Goal: Task Accomplishment & Management: Manage account settings

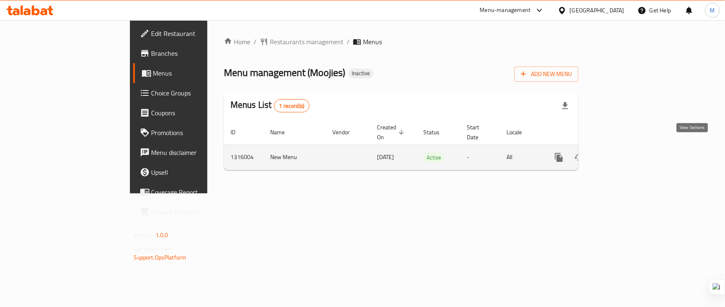
click at [623, 153] on icon "enhanced table" at bounding box center [618, 158] width 10 height 10
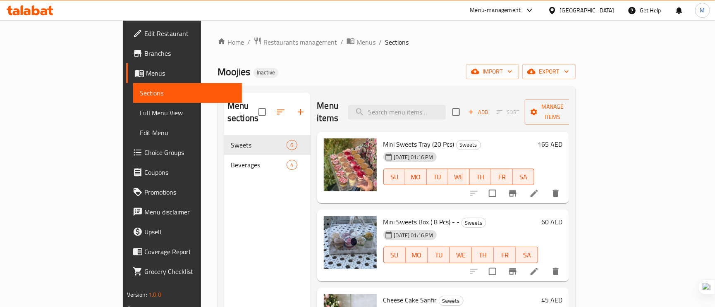
click at [140, 112] on span "Full Menu View" at bounding box center [188, 113] width 96 height 10
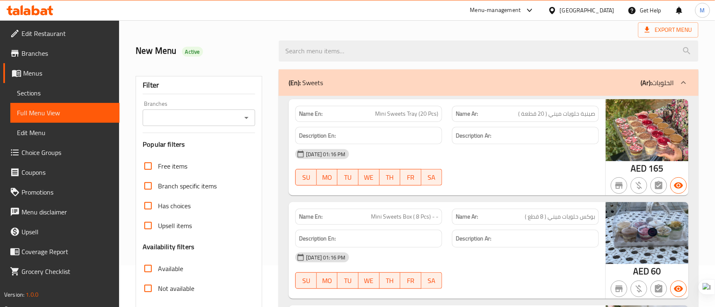
scroll to position [62, 0]
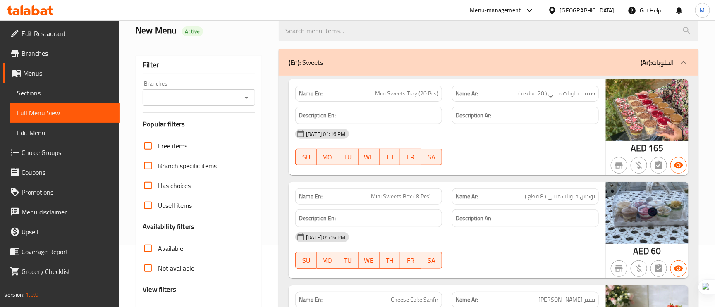
click at [560, 91] on span "صينية حلويات ميني ( 20 قطعة )" at bounding box center [556, 93] width 77 height 9
click at [559, 91] on span "صينية حلويات ميني ( 20 قطعة )" at bounding box center [556, 93] width 77 height 9
click at [431, 101] on div "Name En: Mini Sweets Tray (20 Pcs)" at bounding box center [368, 94] width 147 height 16
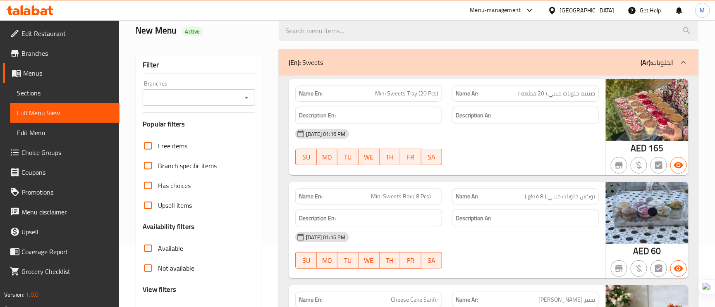
click at [431, 97] on span "Mini Sweets Tray (20 Pcs)" at bounding box center [406, 93] width 63 height 9
click at [575, 96] on span "صينية حلويات ميني ( 20 قطعة )" at bounding box center [556, 93] width 77 height 9
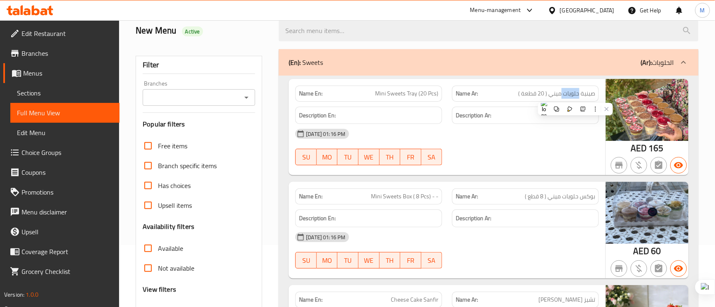
click at [575, 96] on span "صينية حلويات ميني ( 20 قطعة )" at bounding box center [556, 93] width 77 height 9
click at [435, 102] on div "Name En: Mini Sweets Tray (20 Pcs)" at bounding box center [368, 94] width 147 height 16
click at [431, 98] on span "Mini Sweets Tray (20 Pcs)" at bounding box center [406, 93] width 63 height 9
click at [429, 97] on span "Mini Sweets Tray (20 Pcs)" at bounding box center [406, 93] width 63 height 9
click at [429, 96] on span "Mini Sweets Tray (20 Pcs)" at bounding box center [406, 93] width 63 height 9
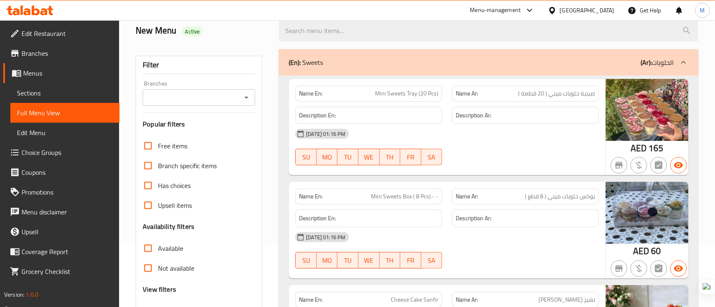
click at [399, 94] on span "Mini Sweets Tray (20 Pcs)" at bounding box center [406, 93] width 63 height 9
click at [532, 96] on span "صينية حلويات ميني ( 20 قطعة )" at bounding box center [556, 93] width 77 height 9
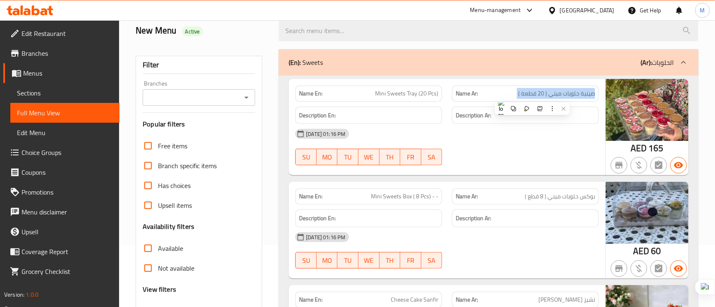
click at [532, 96] on span "صينية حلويات ميني ( 20 قطعة )" at bounding box center [556, 93] width 77 height 9
click at [395, 95] on span "Mini Sweets Tray (20 Pcs)" at bounding box center [406, 93] width 63 height 9
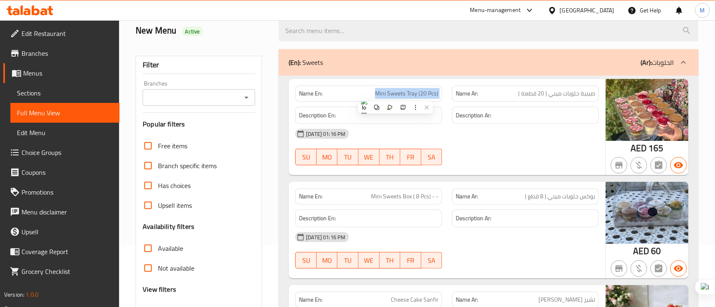
click at [395, 95] on span "Mini Sweets Tray (20 Pcs)" at bounding box center [406, 93] width 63 height 9
click at [576, 96] on span "صينية حلويات ميني ( 20 قطعة )" at bounding box center [556, 93] width 77 height 9
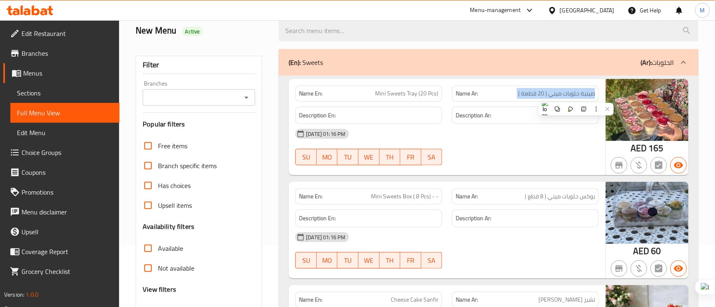
click at [576, 96] on span "صينية حلويات ميني ( 20 قطعة )" at bounding box center [556, 93] width 77 height 9
drag, startPoint x: 670, startPoint y: 150, endPoint x: 622, endPoint y: 150, distance: 47.2
click at [622, 150] on div "AED 165" at bounding box center [647, 127] width 83 height 97
click at [586, 95] on span "صينية حلويات ميني ( 20 قطعة )" at bounding box center [556, 93] width 77 height 9
click at [585, 95] on span "صينية حلويات ميني ( 20 قطعة )" at bounding box center [556, 93] width 77 height 9
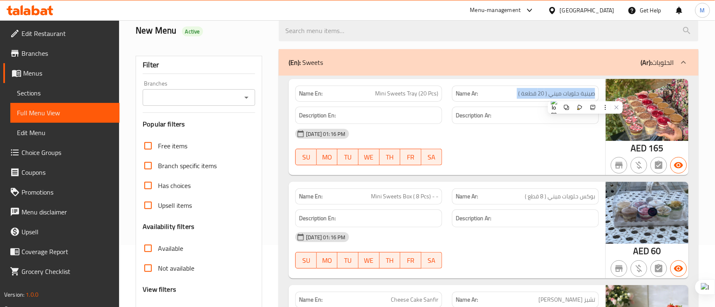
click at [585, 95] on span "صينية حلويات ميني ( 20 قطعة )" at bounding box center [556, 93] width 77 height 9
click at [407, 94] on span "Mini Sweets Tray (20 Pcs)" at bounding box center [406, 93] width 63 height 9
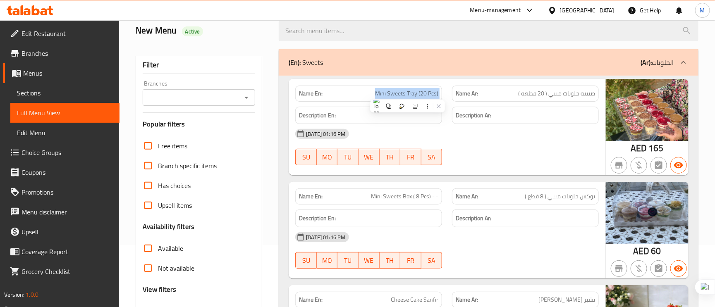
click at [407, 94] on span "Mini Sweets Tray (20 Pcs)" at bounding box center [406, 93] width 63 height 9
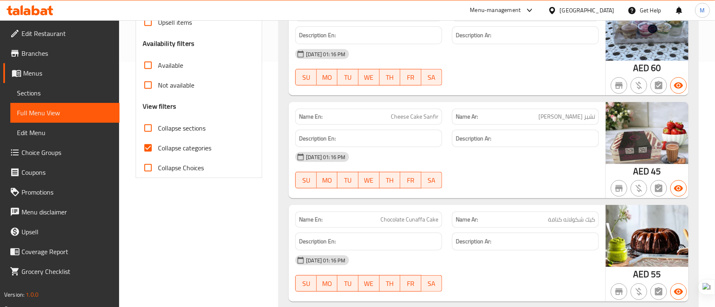
scroll to position [310, 0]
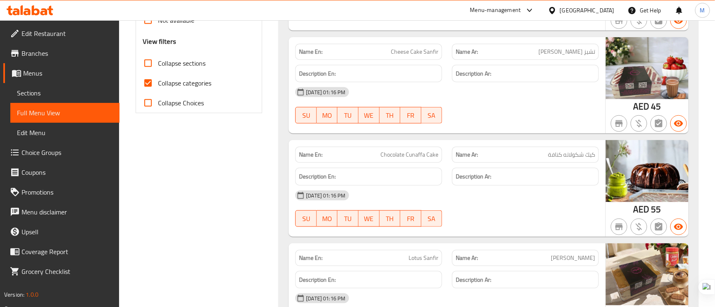
click at [574, 157] on span "كيك شكولاته كنافة" at bounding box center [571, 155] width 47 height 9
click at [386, 155] on span "Chocolate Cunaffa Cake" at bounding box center [410, 155] width 58 height 9
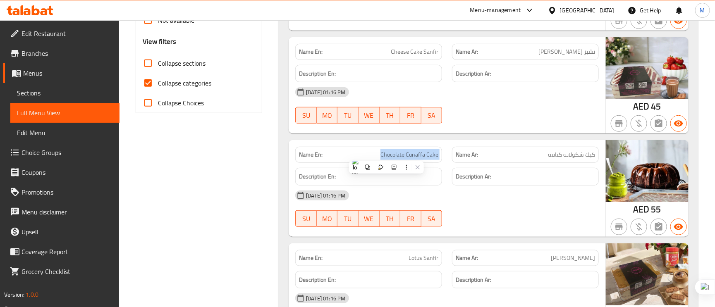
click at [386, 155] on span "Chocolate Cunaffa Cake" at bounding box center [410, 155] width 58 height 9
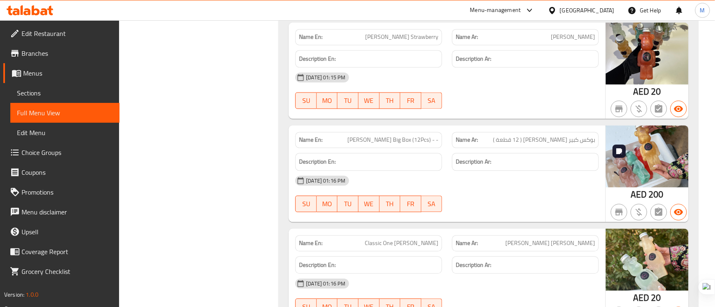
scroll to position [807, 0]
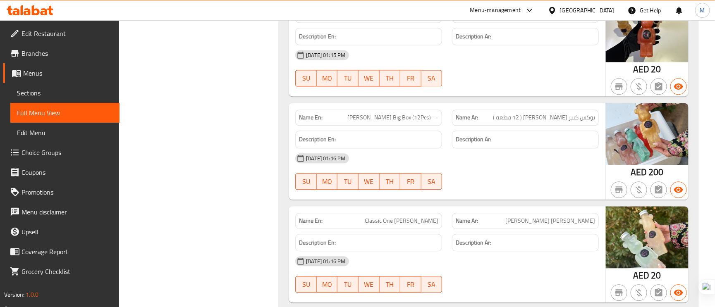
click at [417, 117] on span "[PERSON_NAME] Big Box (12Pcs) - -" at bounding box center [392, 117] width 91 height 9
copy span "[PERSON_NAME] Big Box (12Pcs) - -"
click at [335, 122] on p "Name En: [PERSON_NAME] Big Box (12Pcs) - -" at bounding box center [368, 117] width 139 height 9
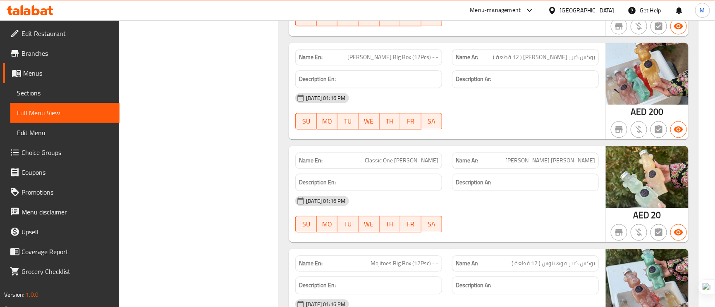
scroll to position [931, 0]
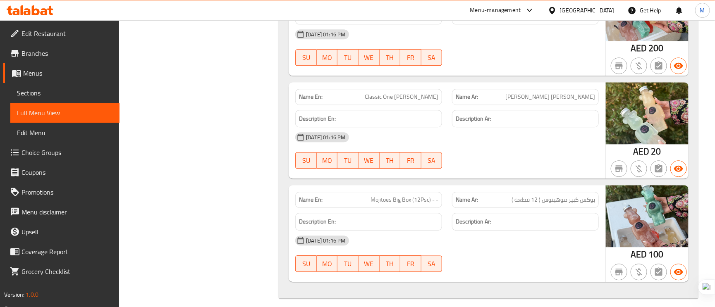
click at [407, 100] on span "Classic One [PERSON_NAME]" at bounding box center [402, 97] width 74 height 9
click at [534, 98] on span "[PERSON_NAME] [PERSON_NAME]" at bounding box center [550, 97] width 90 height 9
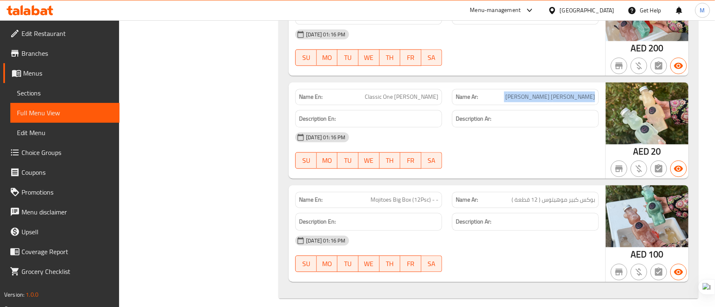
click at [534, 98] on span "[PERSON_NAME] [PERSON_NAME]" at bounding box center [550, 97] width 90 height 9
click at [535, 168] on div "[DATE] 01:16 PM SU MO TU WE TH FR SA" at bounding box center [447, 150] width 314 height 46
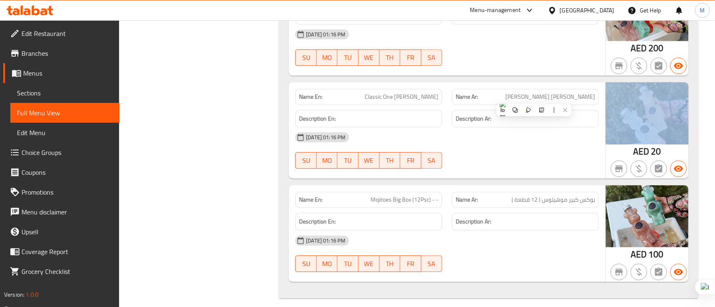
click at [535, 168] on div "[DATE] 01:16 PM SU MO TU WE TH FR SA" at bounding box center [447, 150] width 314 height 46
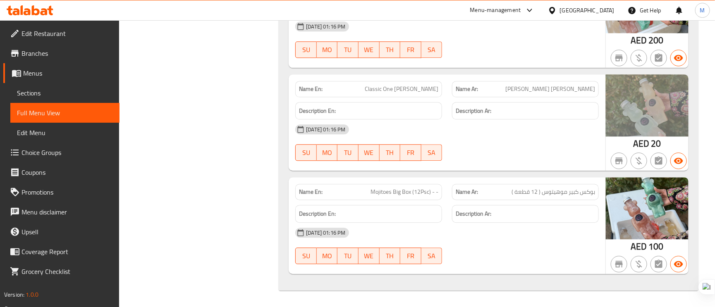
scroll to position [943, 0]
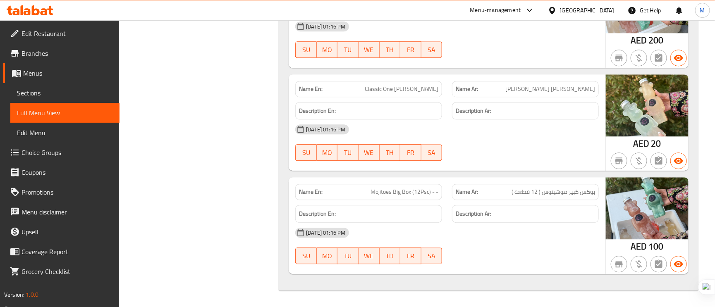
click at [416, 192] on span "Mojitoes Big Box (12Psc) - -" at bounding box center [405, 192] width 68 height 9
copy span "Mojitoes Big Box (12Psc) - -"
click at [416, 192] on span "Mojitoes Big Box (12Psc) - -" at bounding box center [405, 192] width 68 height 9
click at [534, 228] on div "[DATE] 01:16 PM" at bounding box center [447, 233] width 314 height 20
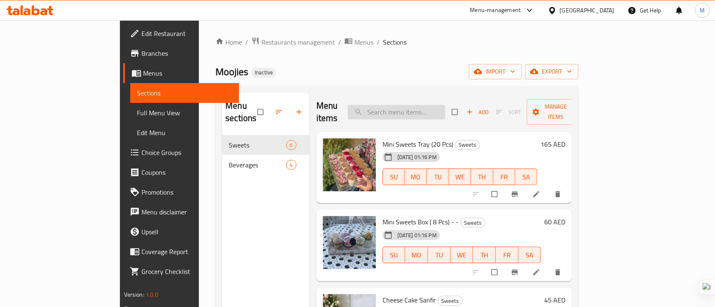
click at [419, 113] on input "search" at bounding box center [397, 112] width 98 height 14
paste input "[PERSON_NAME] Big Box (12Pcs) - -"
type input "[PERSON_NAME] Big Box (12Pcs) - -"
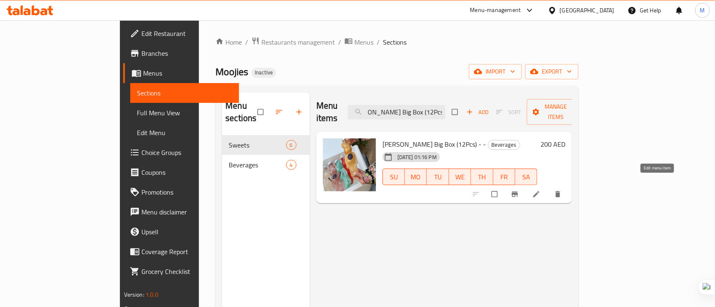
click at [541, 190] on icon at bounding box center [536, 194] width 8 height 8
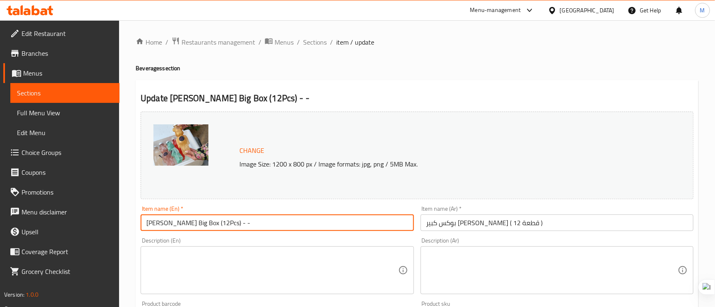
drag, startPoint x: 256, startPoint y: 218, endPoint x: 229, endPoint y: 221, distance: 27.5
click at [229, 221] on input "[PERSON_NAME] Big Box (12Pcs) - -" at bounding box center [277, 223] width 273 height 17
type input "Freddy Mojito Big Box (12Pcs)"
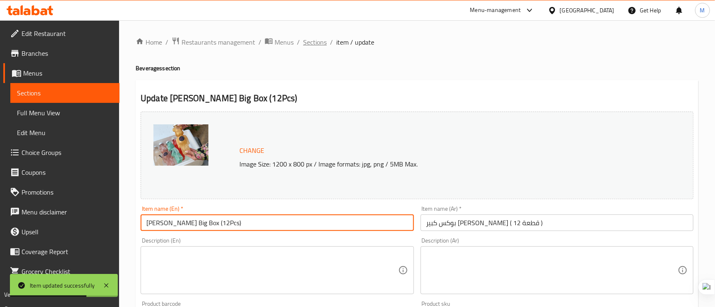
click at [311, 39] on span "Sections" at bounding box center [315, 42] width 24 height 10
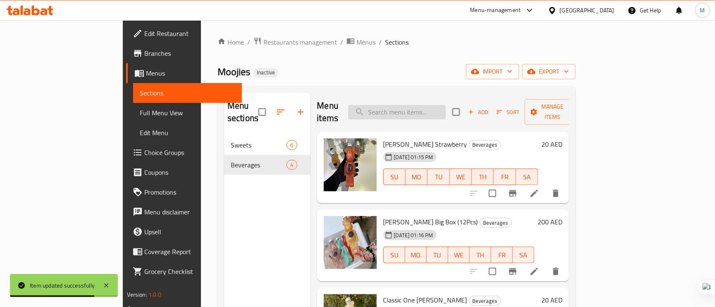
paste input "Mojitoes Big Box (12Psc) - -"
type input "Mojitoes Big Box (12Psc) - -"
click at [414, 108] on input "Mojitoes Big Box (12Psc) - -" at bounding box center [397, 112] width 98 height 14
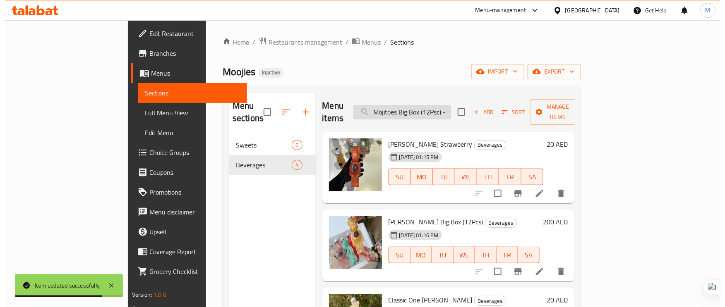
scroll to position [0, 3]
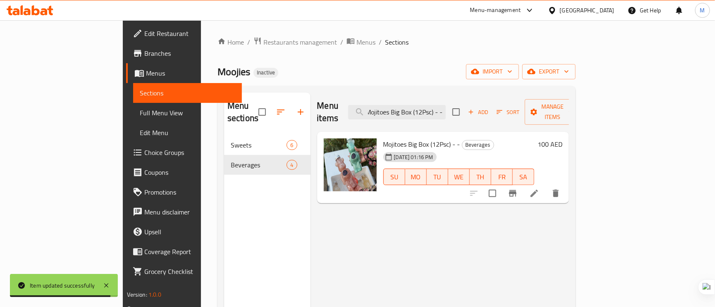
click at [538, 190] on icon at bounding box center [534, 193] width 7 height 7
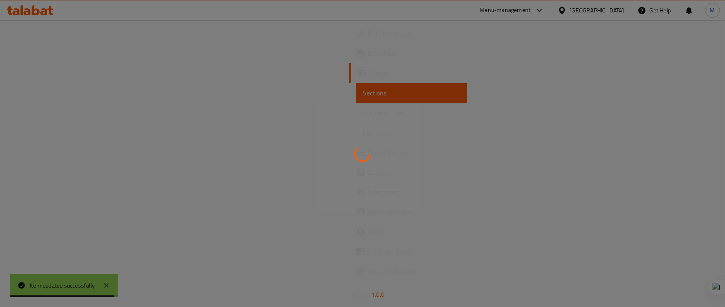
drag, startPoint x: 655, startPoint y: 185, endPoint x: 585, endPoint y: 195, distance: 71.1
click at [655, 185] on div at bounding box center [362, 153] width 725 height 307
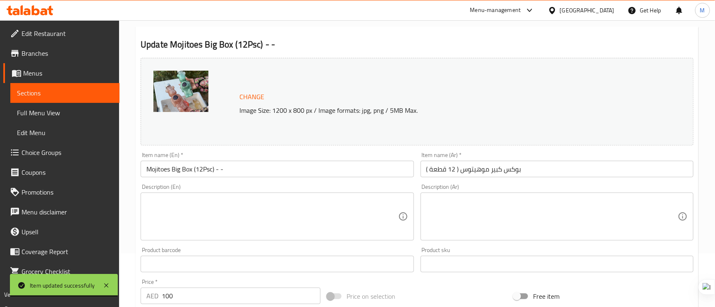
scroll to position [62, 0]
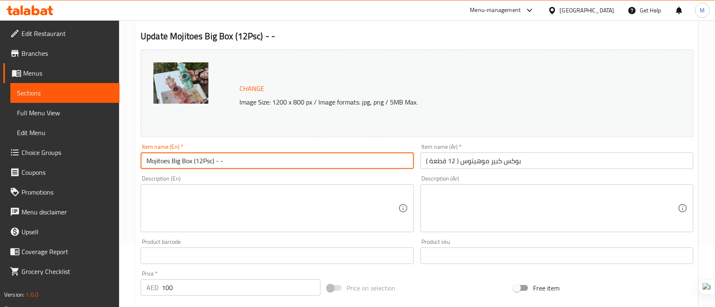
drag, startPoint x: 232, startPoint y: 163, endPoint x: 216, endPoint y: 160, distance: 15.7
click at [216, 160] on input "Mojitoes Big Box (12Psc) - -" at bounding box center [277, 161] width 273 height 17
type input "Mojitoes Big Box (12Psc)"
click at [460, 160] on input "بوكس كبير موهيتوس ( 12 قطعة )" at bounding box center [557, 161] width 273 height 17
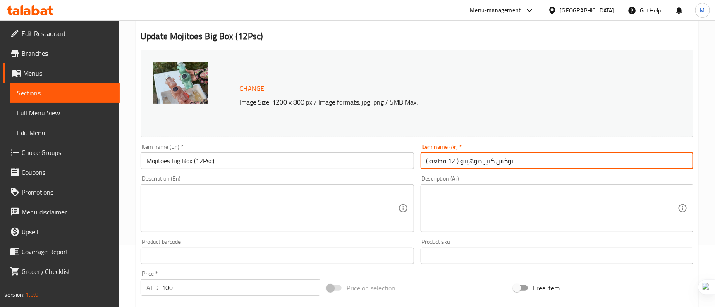
type input "بوكس كبير موهيتو ( 12 قطعة )"
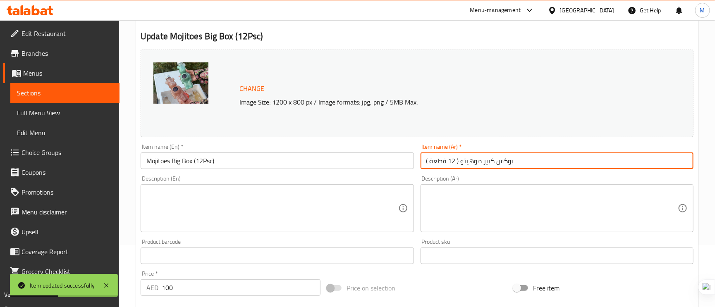
click at [27, 109] on span "Full Menu View" at bounding box center [65, 113] width 96 height 10
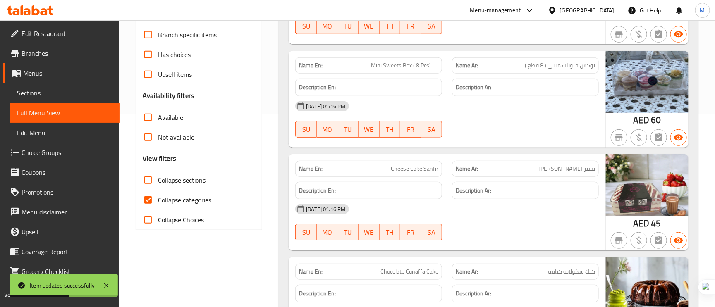
scroll to position [248, 0]
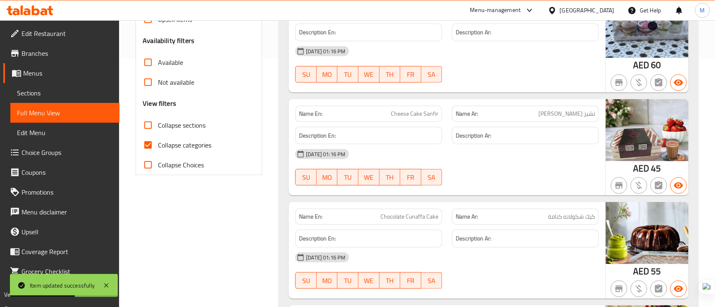
click at [144, 148] on input "Collapse categories" at bounding box center [148, 145] width 20 height 20
checkbox input "false"
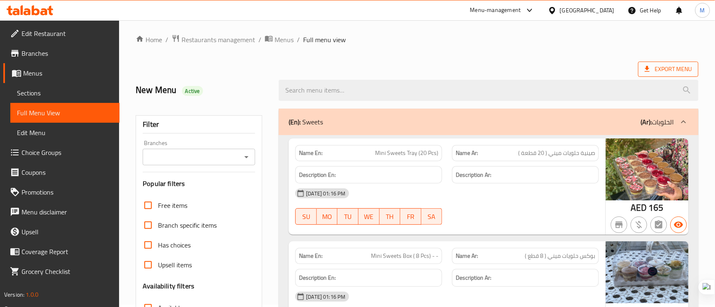
scroll to position [0, 0]
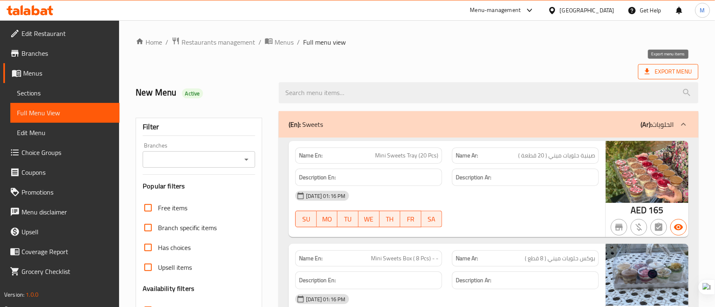
click at [675, 68] on span "Export Menu" at bounding box center [668, 72] width 47 height 10
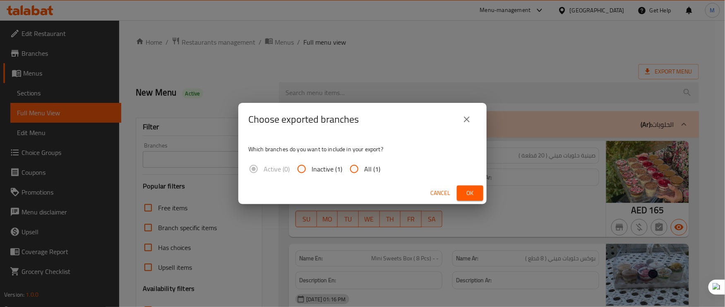
click at [353, 167] on input "All (1)" at bounding box center [354, 169] width 20 height 20
radio input "true"
click at [466, 189] on span "Ok" at bounding box center [469, 193] width 13 height 10
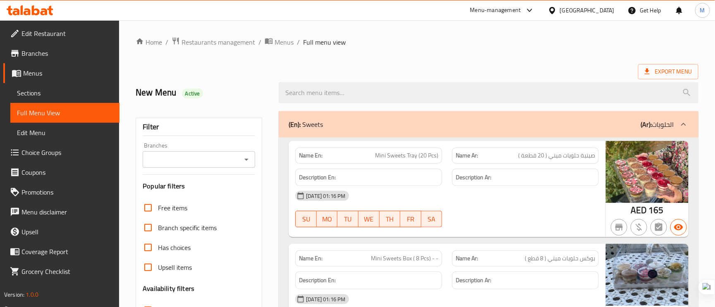
click at [84, 34] on span "Edit Restaurant" at bounding box center [67, 34] width 91 height 10
click at [525, 116] on div "(En): Sweets (Ar): الحلويات" at bounding box center [489, 124] width 420 height 26
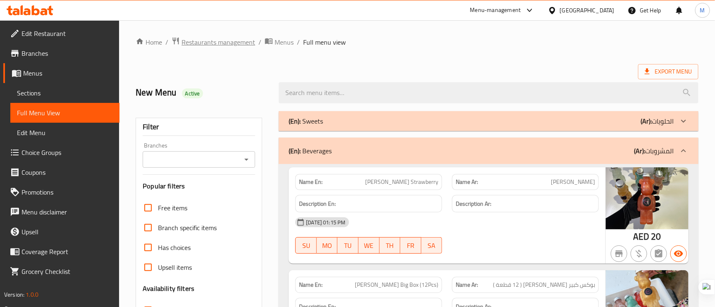
click at [218, 38] on span "Restaurants management" at bounding box center [219, 42] width 74 height 10
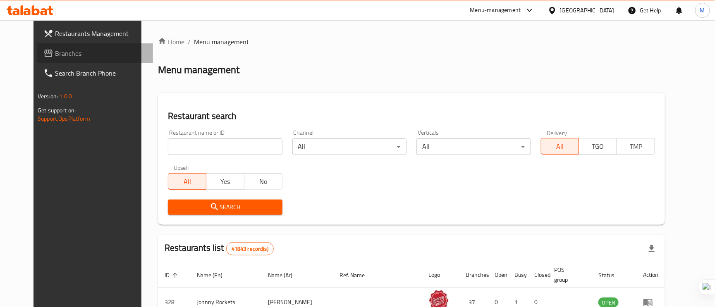
click at [55, 50] on span "Branches" at bounding box center [100, 53] width 91 height 10
